Goal: Complete application form

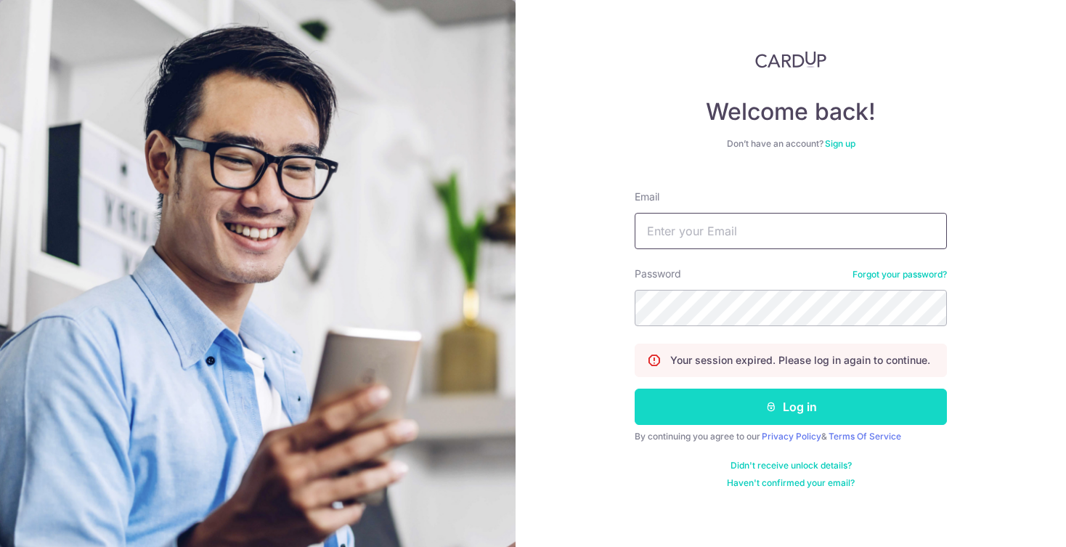
type input "benross066@gmail.com"
click at [754, 400] on button "Log in" at bounding box center [791, 407] width 312 height 36
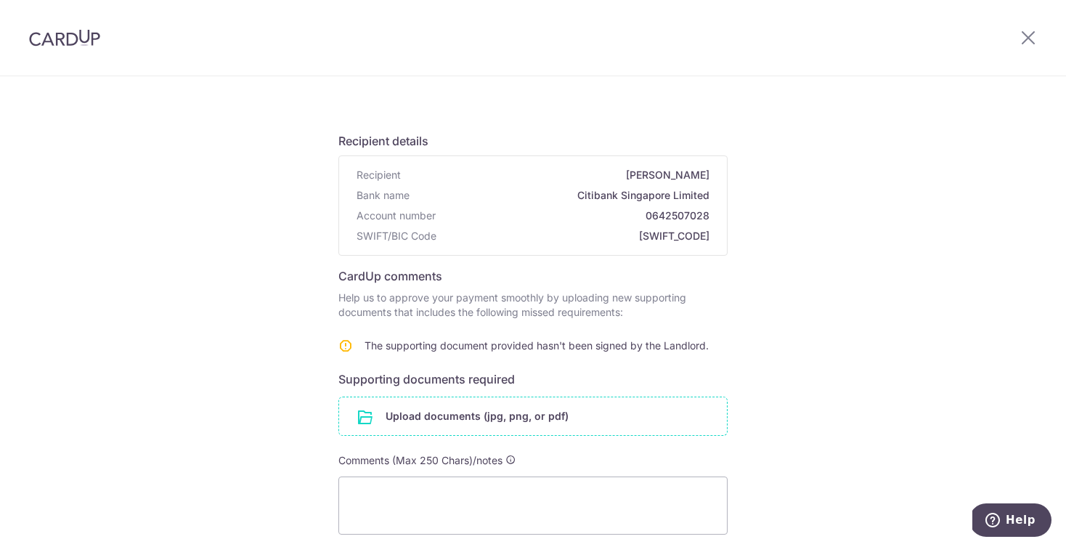
scroll to position [77, 0]
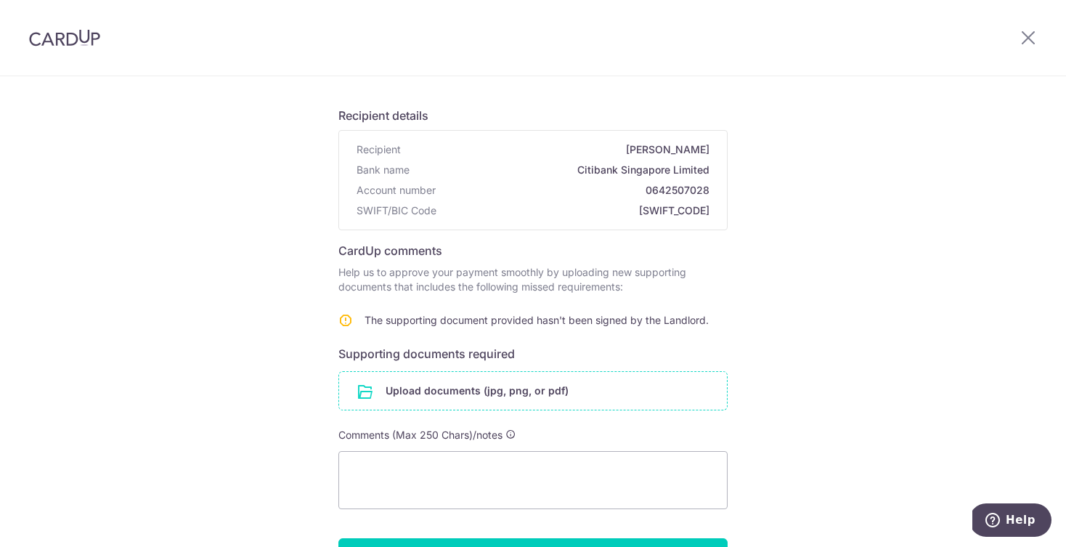
click at [506, 376] on input "file" at bounding box center [533, 391] width 388 height 38
click at [500, 387] on input "file" at bounding box center [533, 391] width 388 height 38
click at [468, 389] on input "file" at bounding box center [533, 391] width 388 height 38
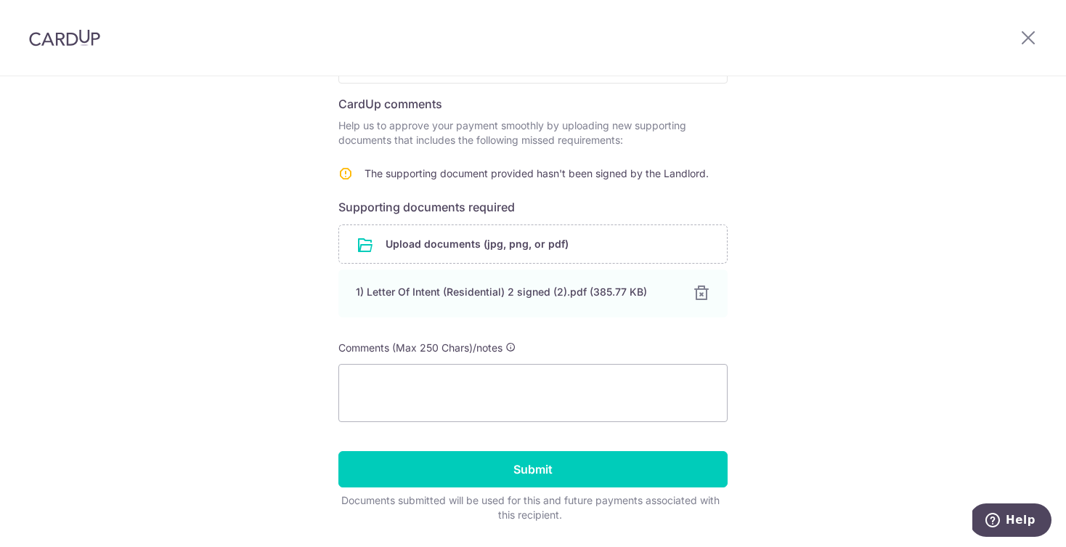
scroll to position [224, 0]
click at [620, 394] on textarea at bounding box center [532, 392] width 389 height 58
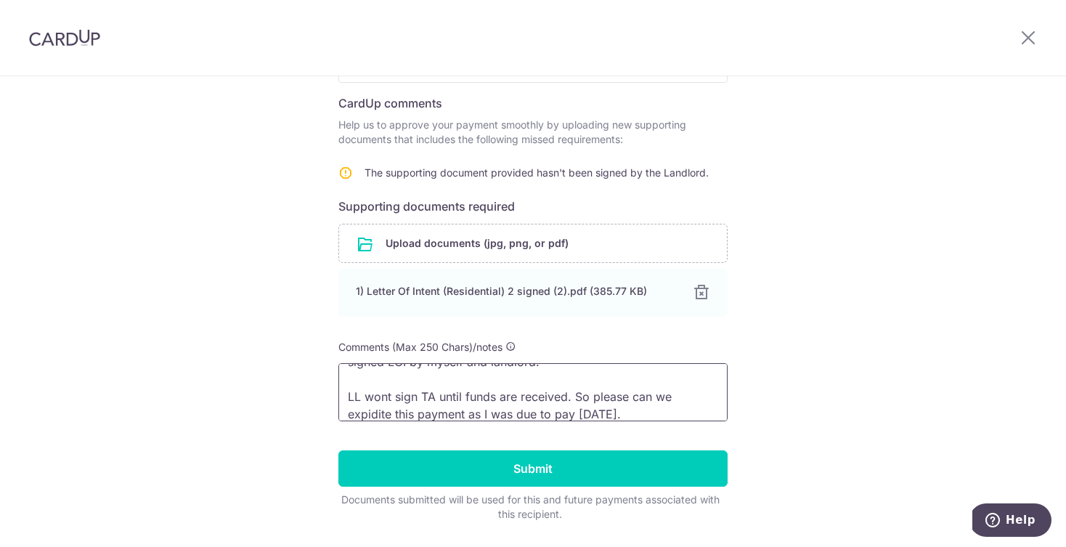
scroll to position [0, 0]
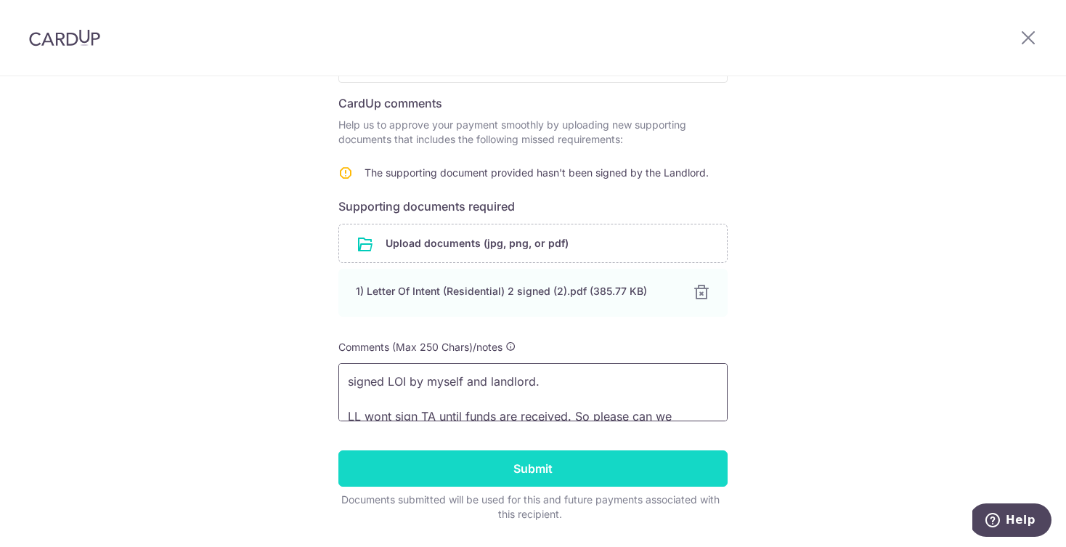
type textarea "signed LOI by myself and landlord. LL wont sign TA until funds are received. So…"
click at [515, 461] on input "Submit" at bounding box center [532, 468] width 389 height 36
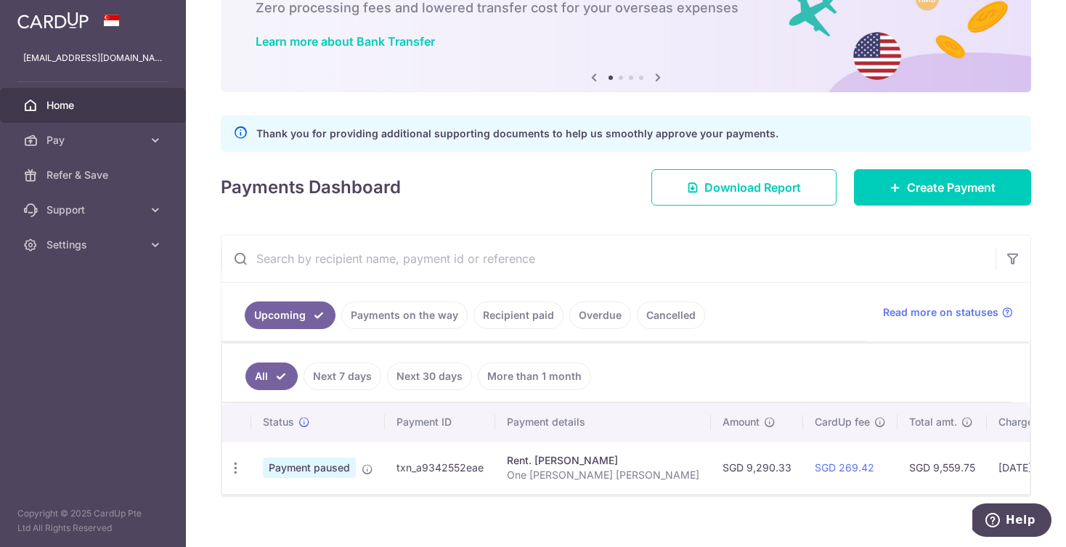
scroll to position [112, 0]
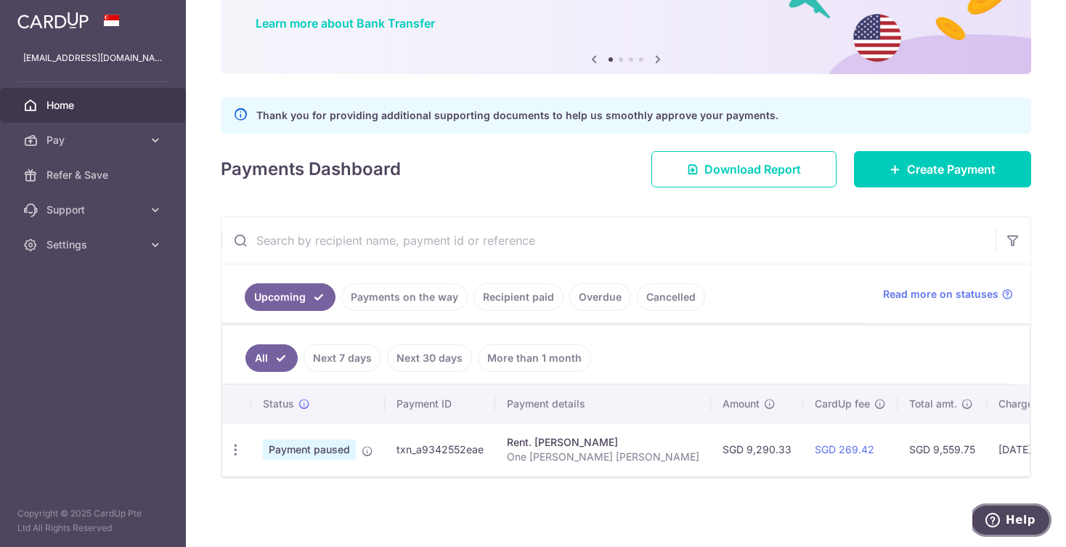
click at [1000, 523] on icon "Help" at bounding box center [993, 520] width 15 height 15
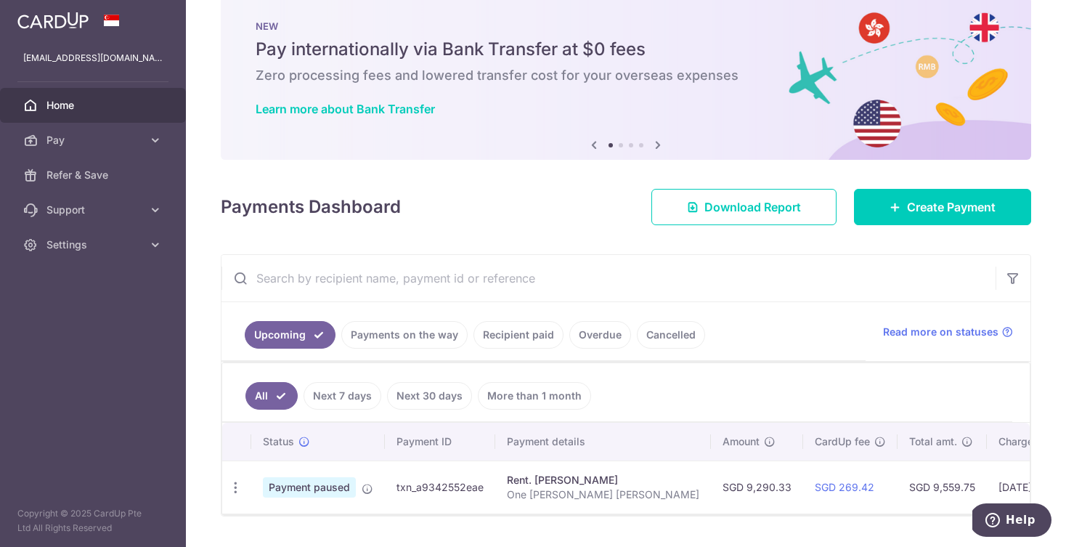
scroll to position [27, 0]
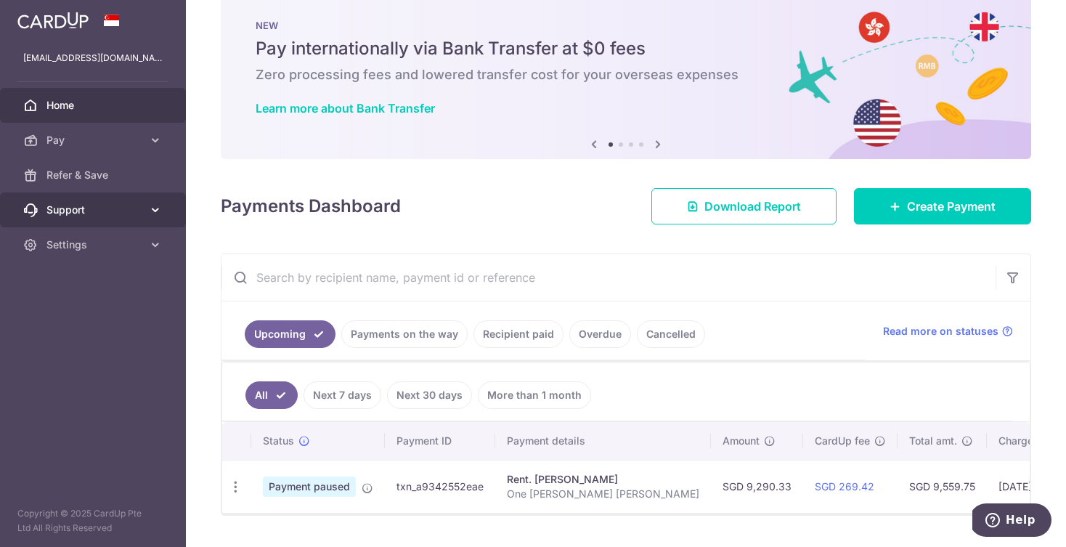
click at [105, 199] on link "Support" at bounding box center [93, 209] width 186 height 35
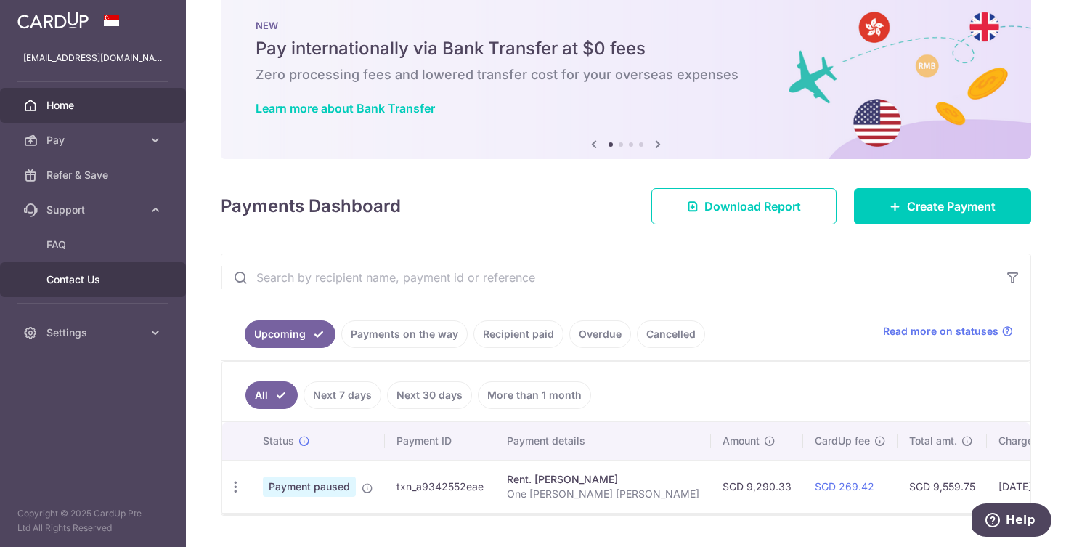
click at [97, 282] on span "Contact Us" at bounding box center [94, 279] width 96 height 15
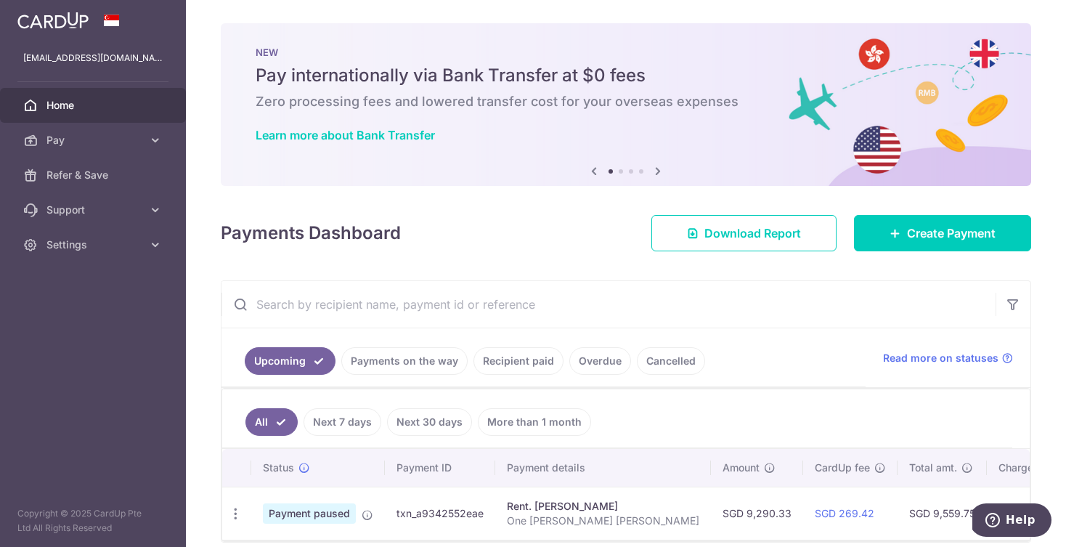
scroll to position [64, 0]
